Goal: Information Seeking & Learning: Understand process/instructions

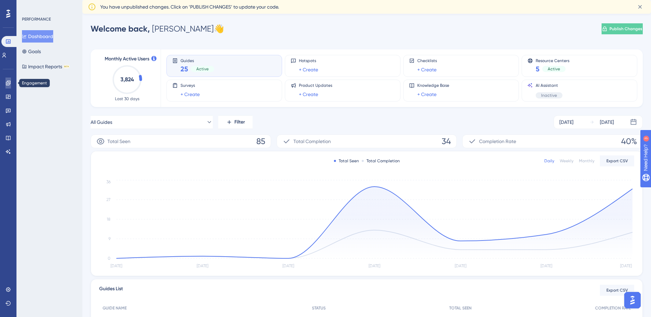
drag, startPoint x: 11, startPoint y: 81, endPoint x: 294, endPoint y: 80, distance: 283.6
click at [11, 81] on icon at bounding box center [7, 82] width 5 height 5
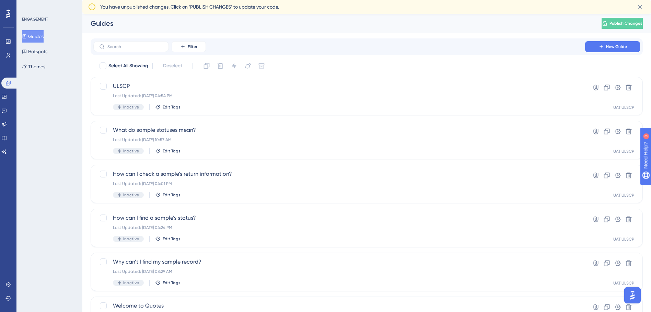
click at [140, 41] on div "Filter New Guide" at bounding box center [367, 46] width 553 height 16
click at [137, 45] on input "text" at bounding box center [135, 46] width 56 height 5
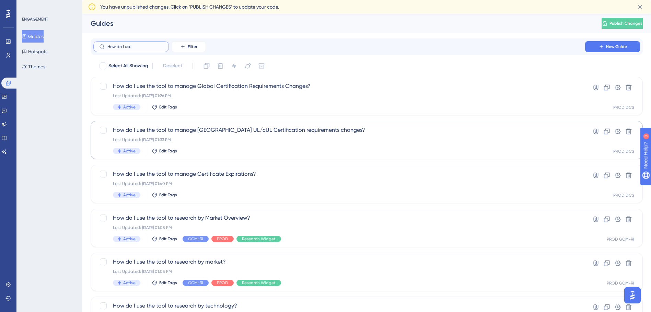
type input "How do I use"
click at [311, 136] on div "How do I use the tool to manage North America UL/cUL Certification requirements…" at bounding box center [339, 140] width 453 height 28
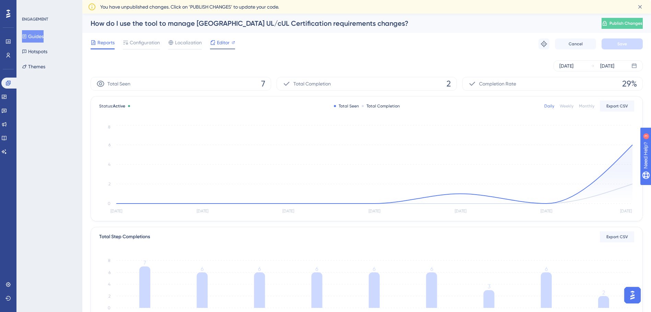
click at [221, 39] on span "Editor" at bounding box center [223, 42] width 13 height 8
